Goal: Task Accomplishment & Management: Use online tool/utility

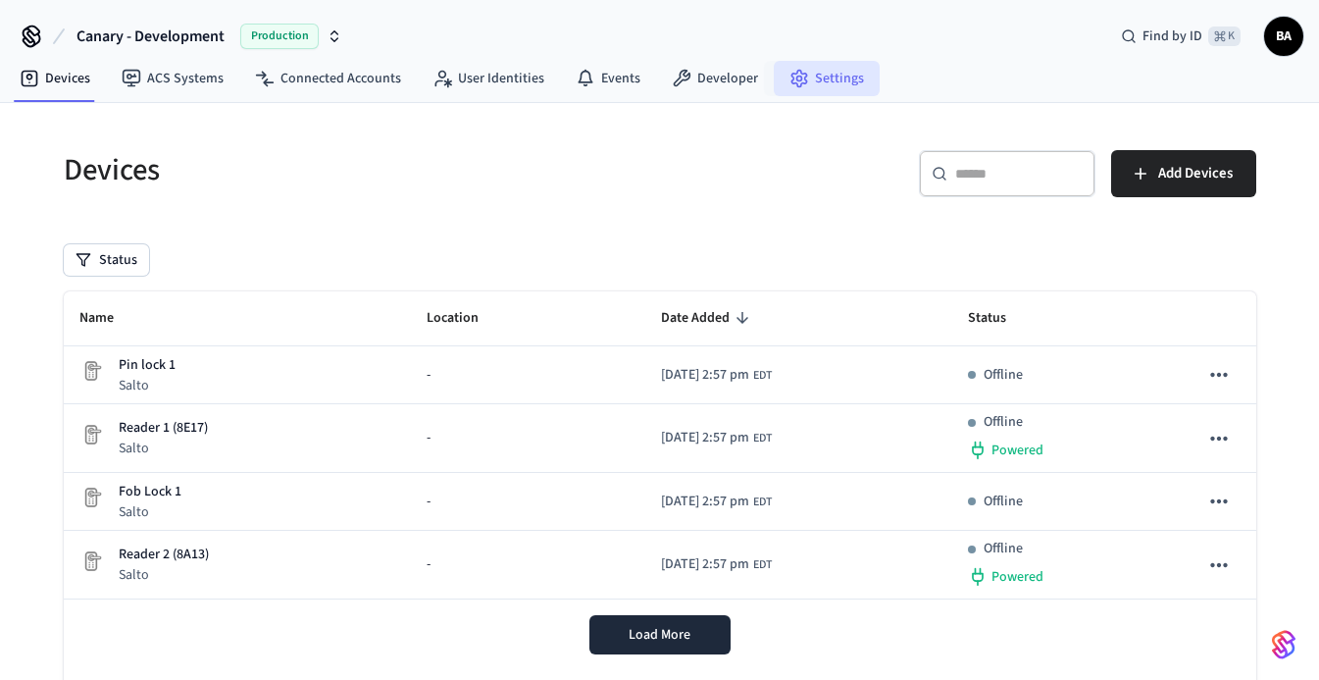
click at [817, 85] on link "Settings" at bounding box center [827, 78] width 106 height 35
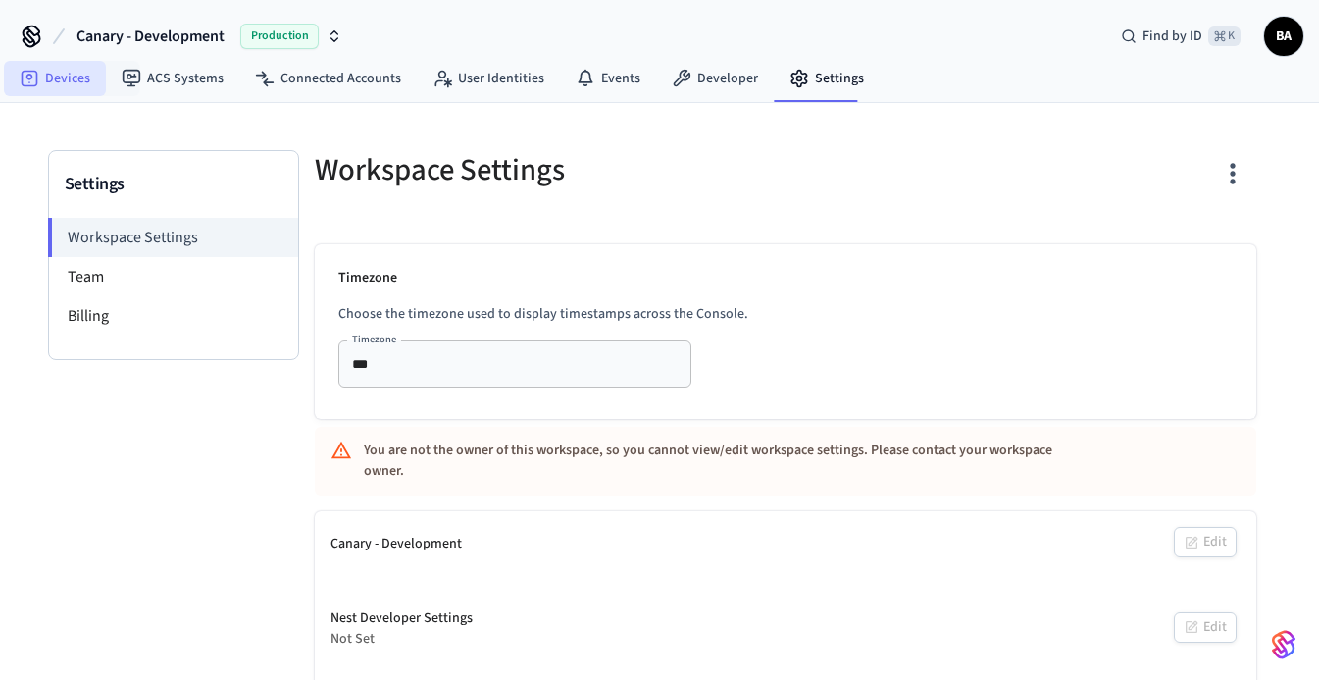
click at [56, 83] on link "Devices" at bounding box center [55, 78] width 102 height 35
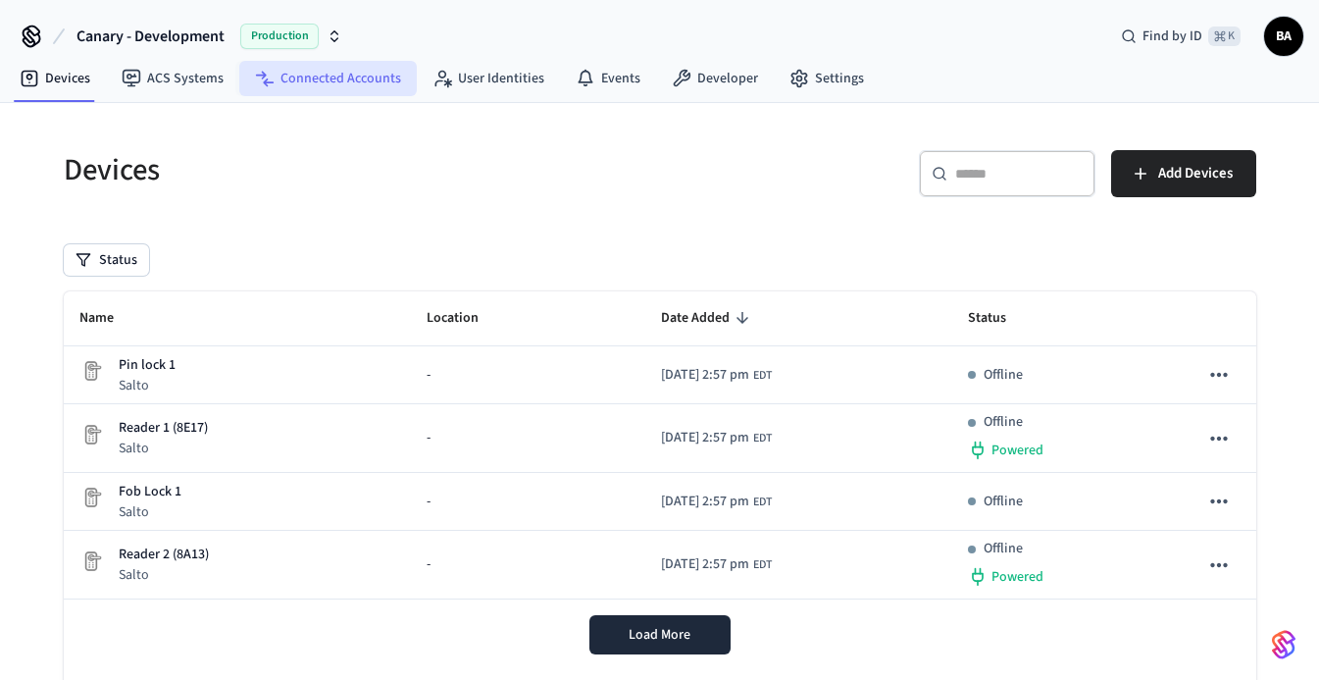
click at [332, 72] on link "Connected Accounts" at bounding box center [328, 78] width 178 height 35
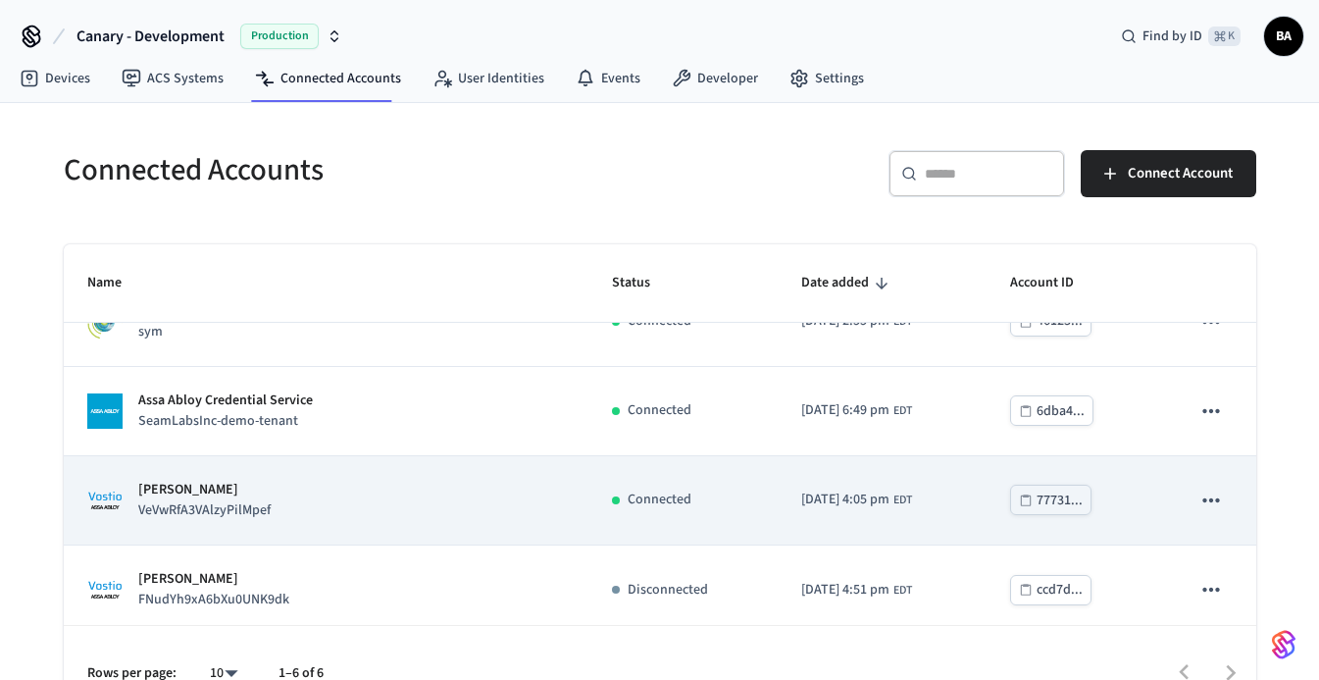
scroll to position [235, 0]
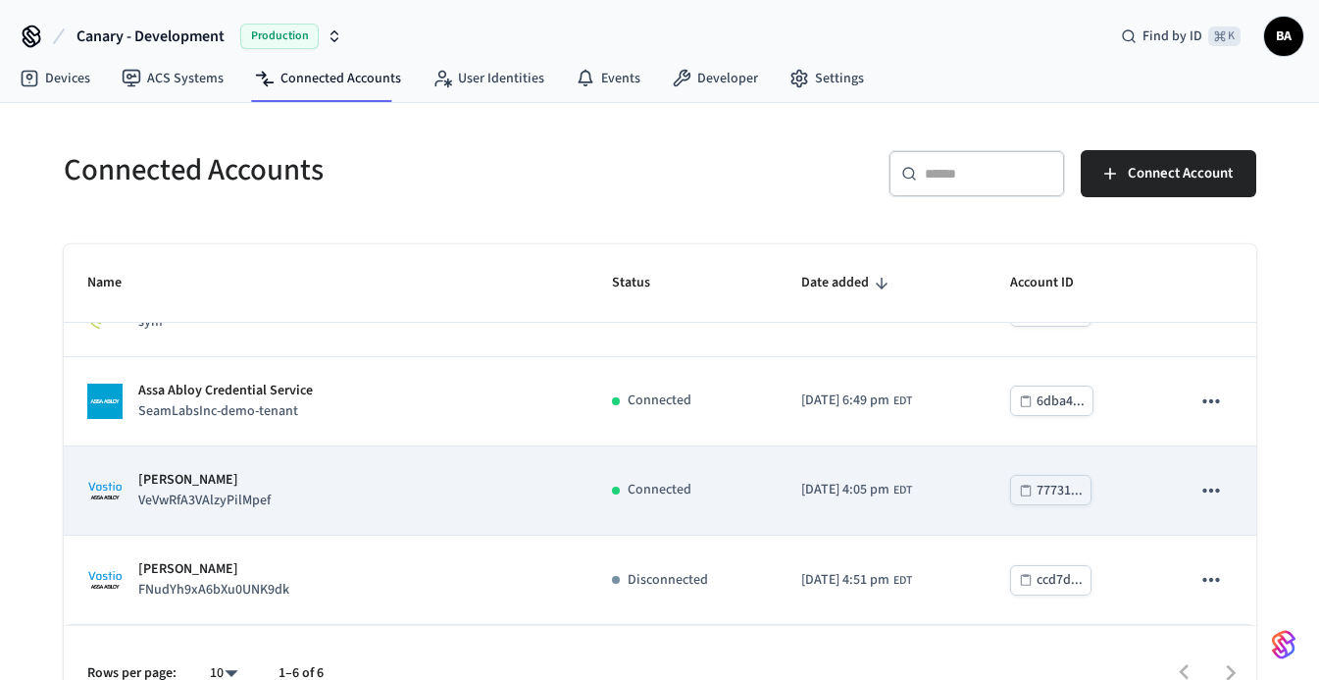
click at [327, 496] on div "Assa Abloy Vostio VeVwRfA3VAlzyPilMpef" at bounding box center [326, 490] width 478 height 41
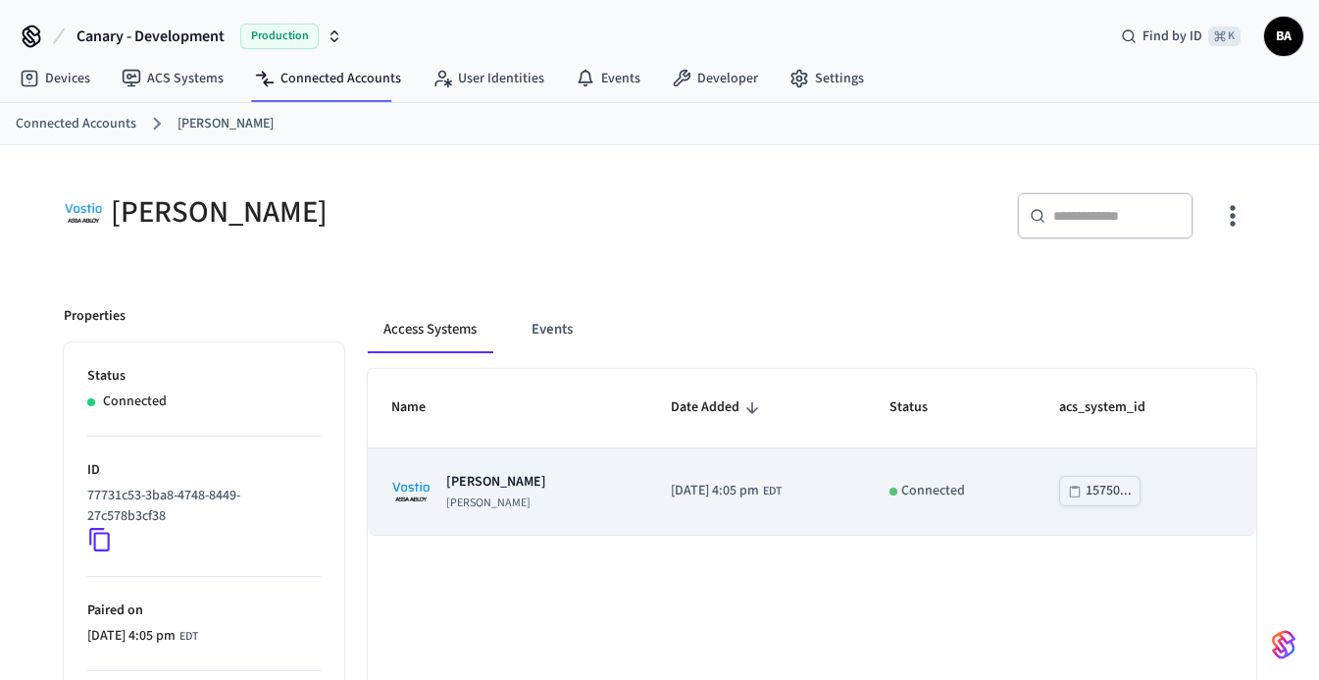
click at [449, 496] on p "[PERSON_NAME]" at bounding box center [496, 503] width 100 height 16
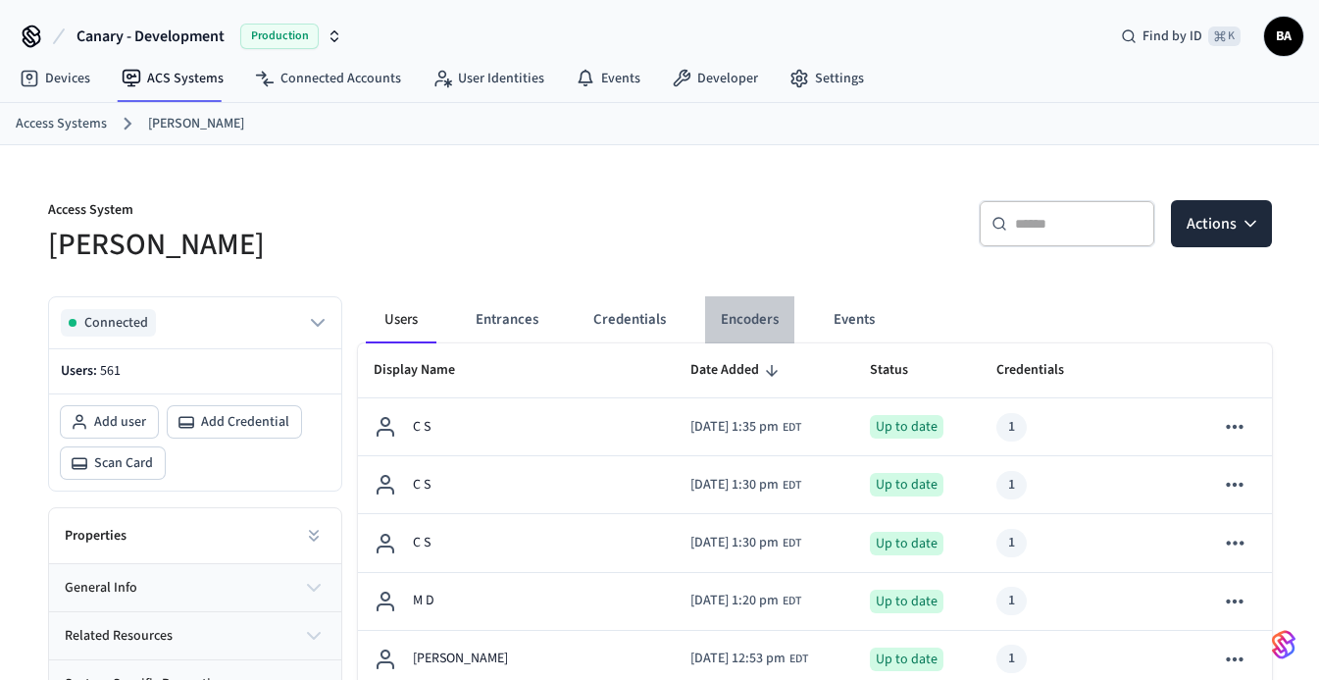
click at [755, 320] on button "Encoders" at bounding box center [749, 319] width 89 height 47
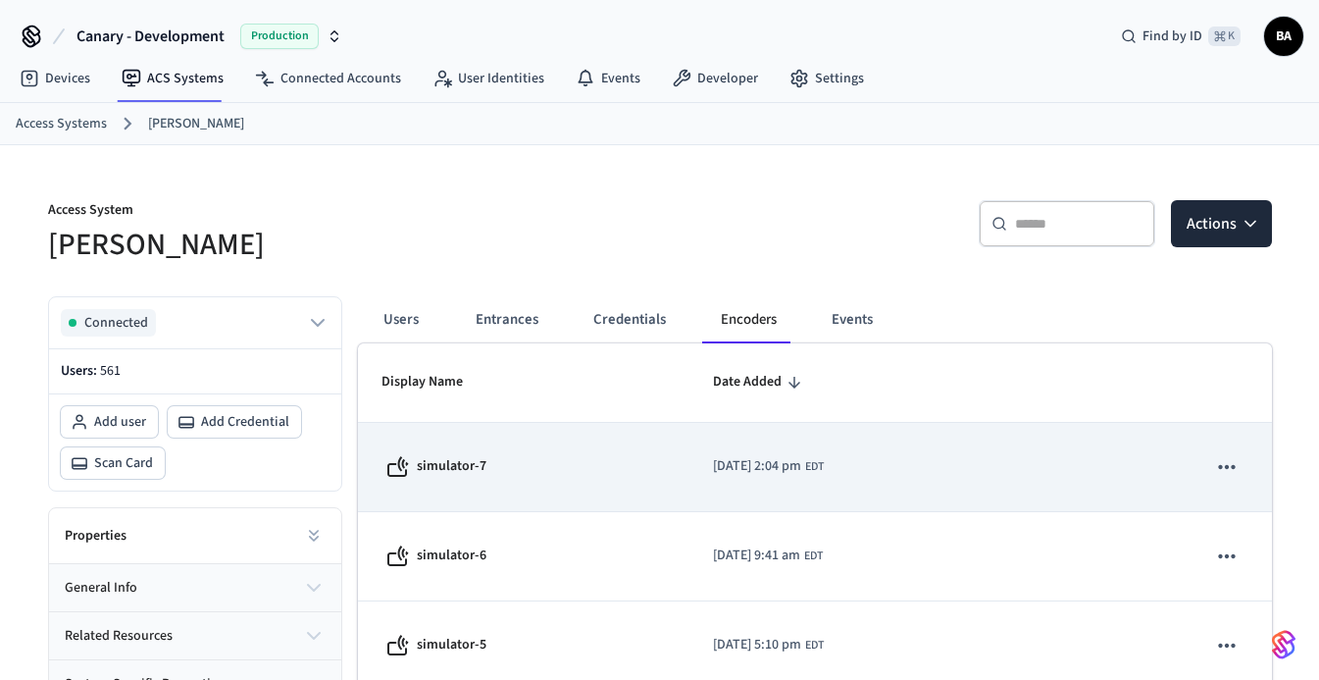
click at [544, 483] on td "simulator-7" at bounding box center [524, 467] width 333 height 89
click at [518, 480] on td "simulator-7" at bounding box center [524, 467] width 333 height 89
click at [1227, 462] on icon "sticky table" at bounding box center [1227, 467] width 26 height 26
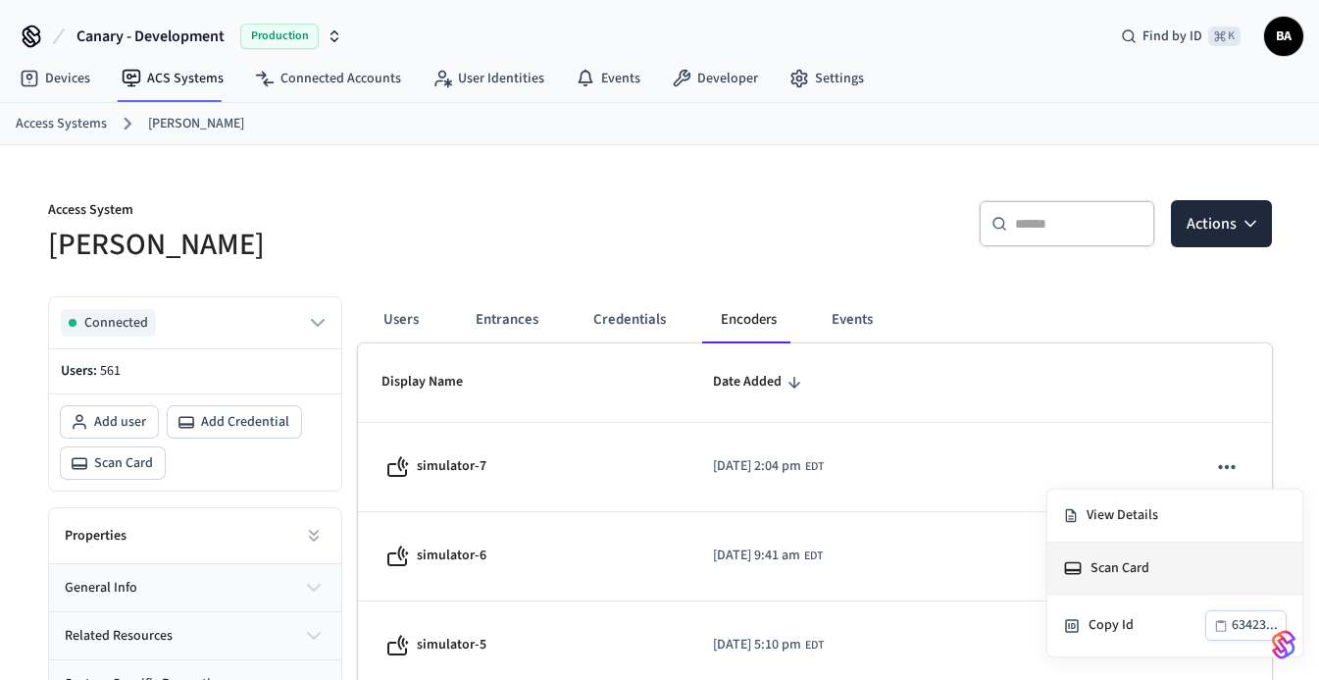
click at [1111, 556] on li "Scan Card" at bounding box center [1175, 568] width 255 height 52
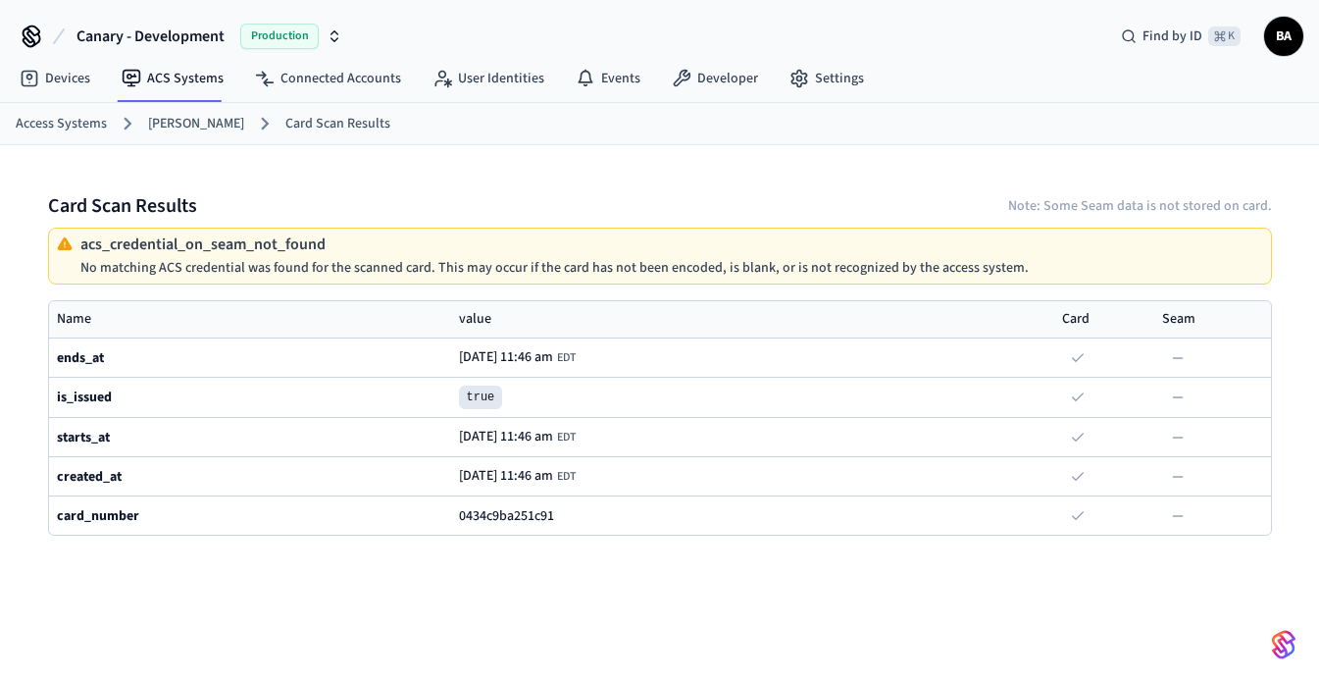
scroll to position [1, 0]
